Goal: Browse casually

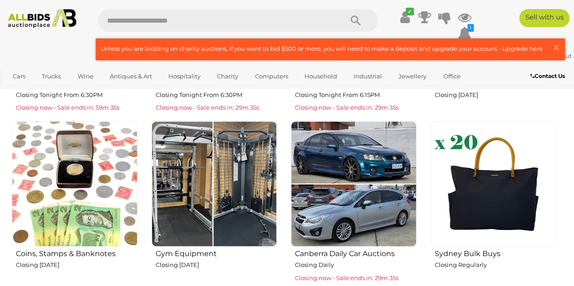
scroll to position [435, 0]
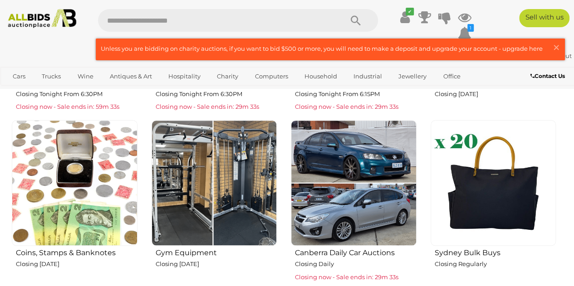
click at [342, 180] on img at bounding box center [354, 183] width 126 height 126
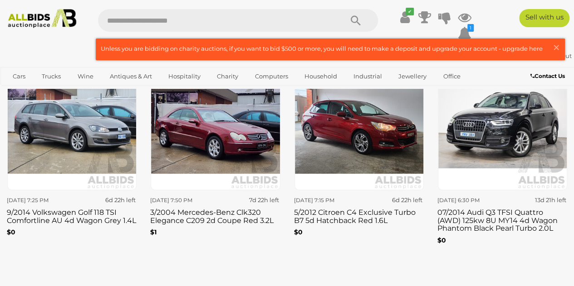
scroll to position [1098, 0]
click at [344, 130] on img at bounding box center [359, 125] width 129 height 129
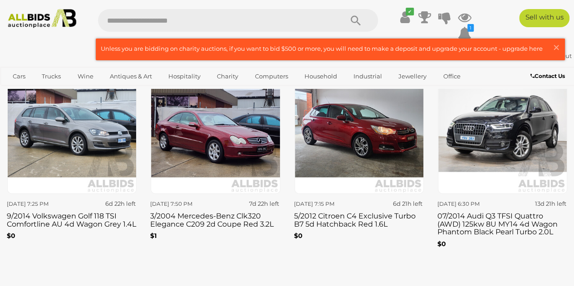
scroll to position [1094, 0]
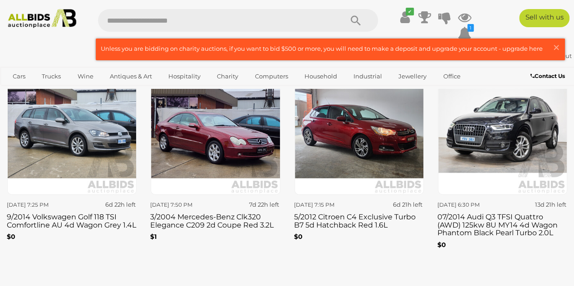
click at [341, 147] on img at bounding box center [359, 130] width 129 height 129
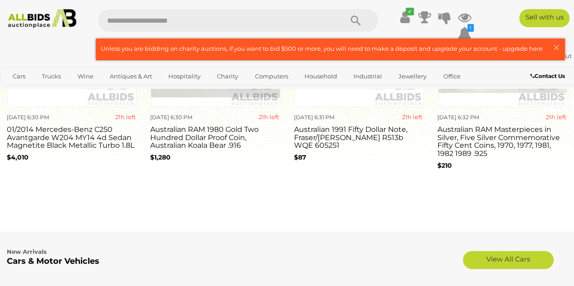
scroll to position [1094, 0]
